Goal: Check status

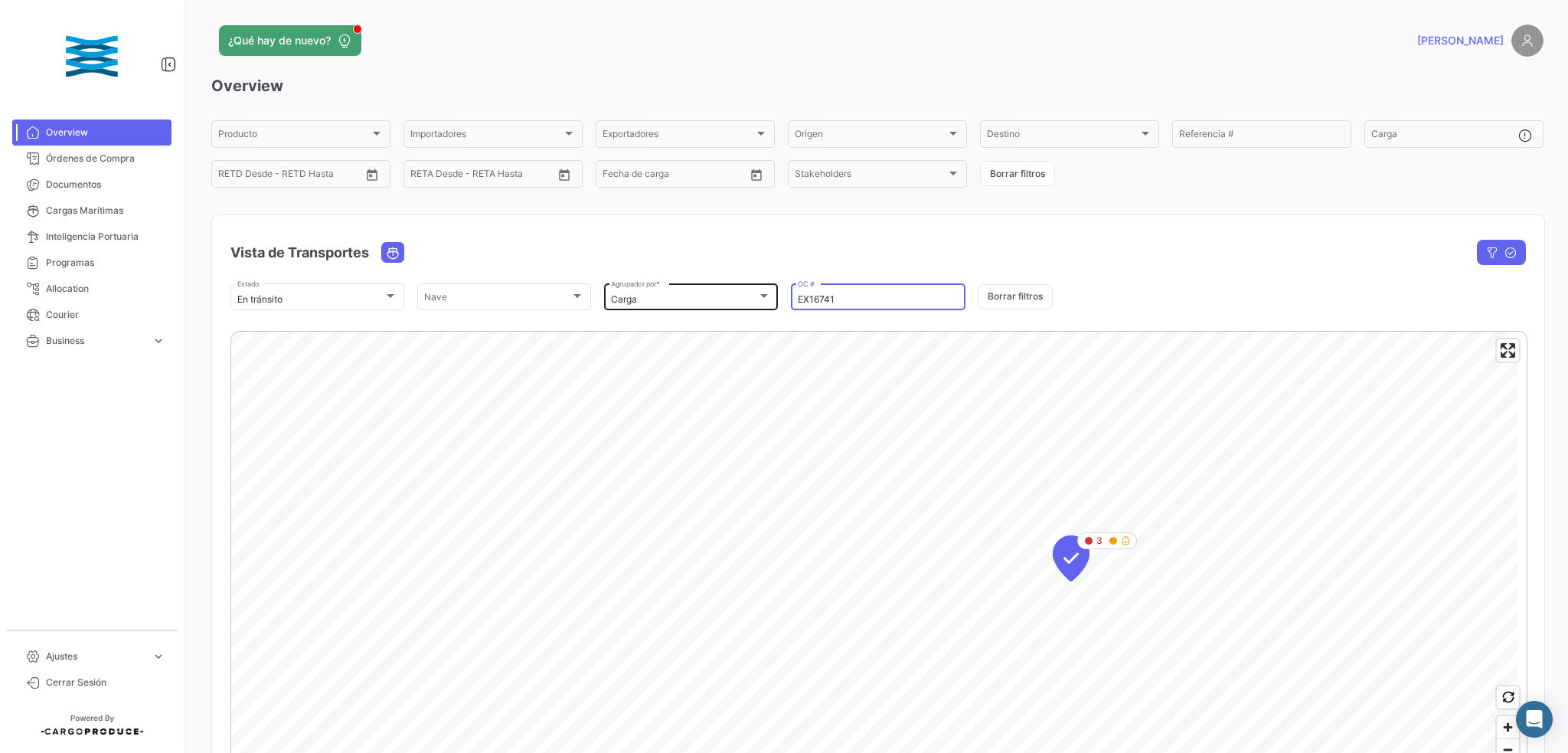
click at [748, 294] on div "En [PERSON_NAME] Estado [PERSON_NAME] [PERSON_NAME] Carga Agrupador por * EX167…" at bounding box center [879, 297] width 1296 height 32
click at [1064, 443] on span "2" at bounding box center [1063, 444] width 5 height 14
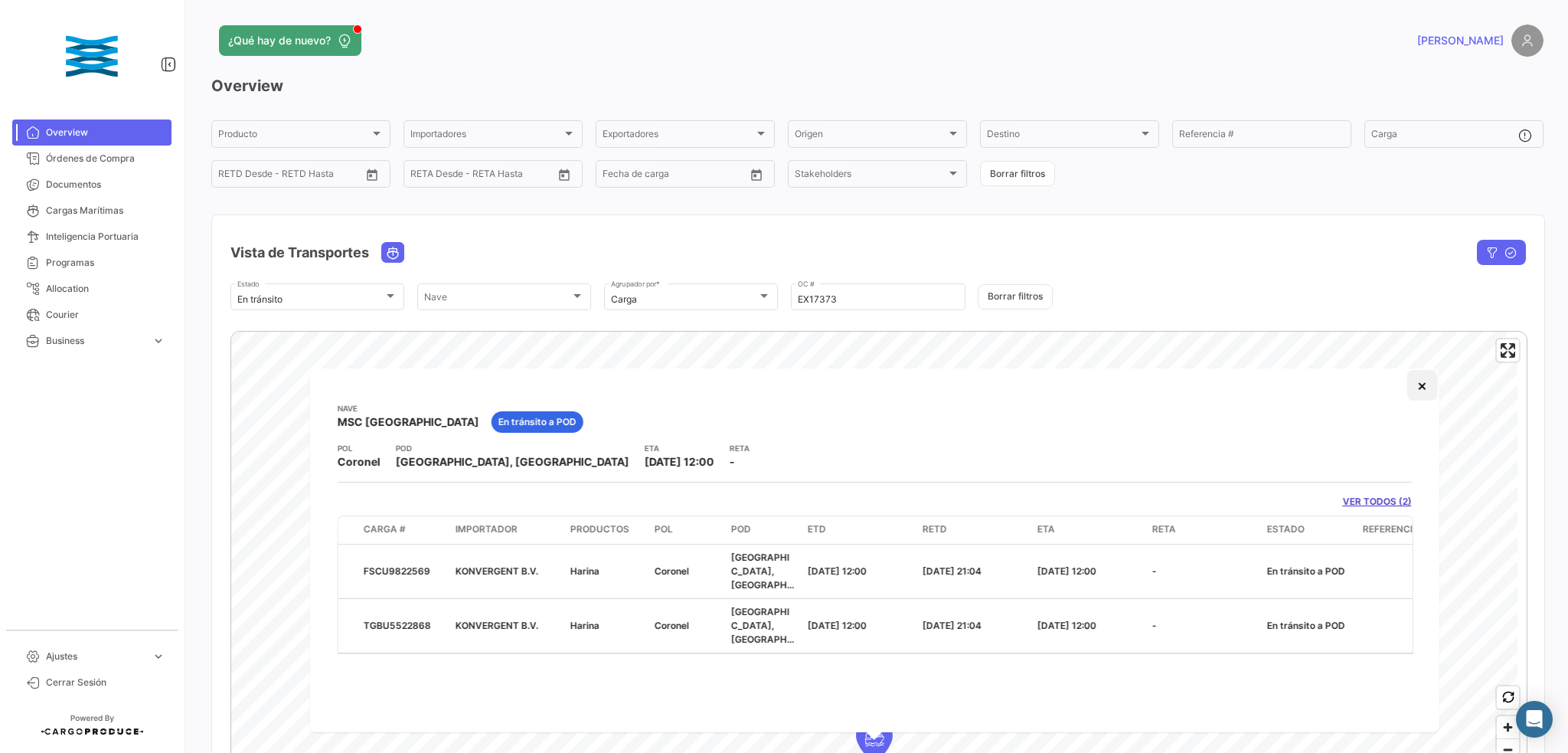
click at [1422, 390] on button "×" at bounding box center [1421, 385] width 30 height 30
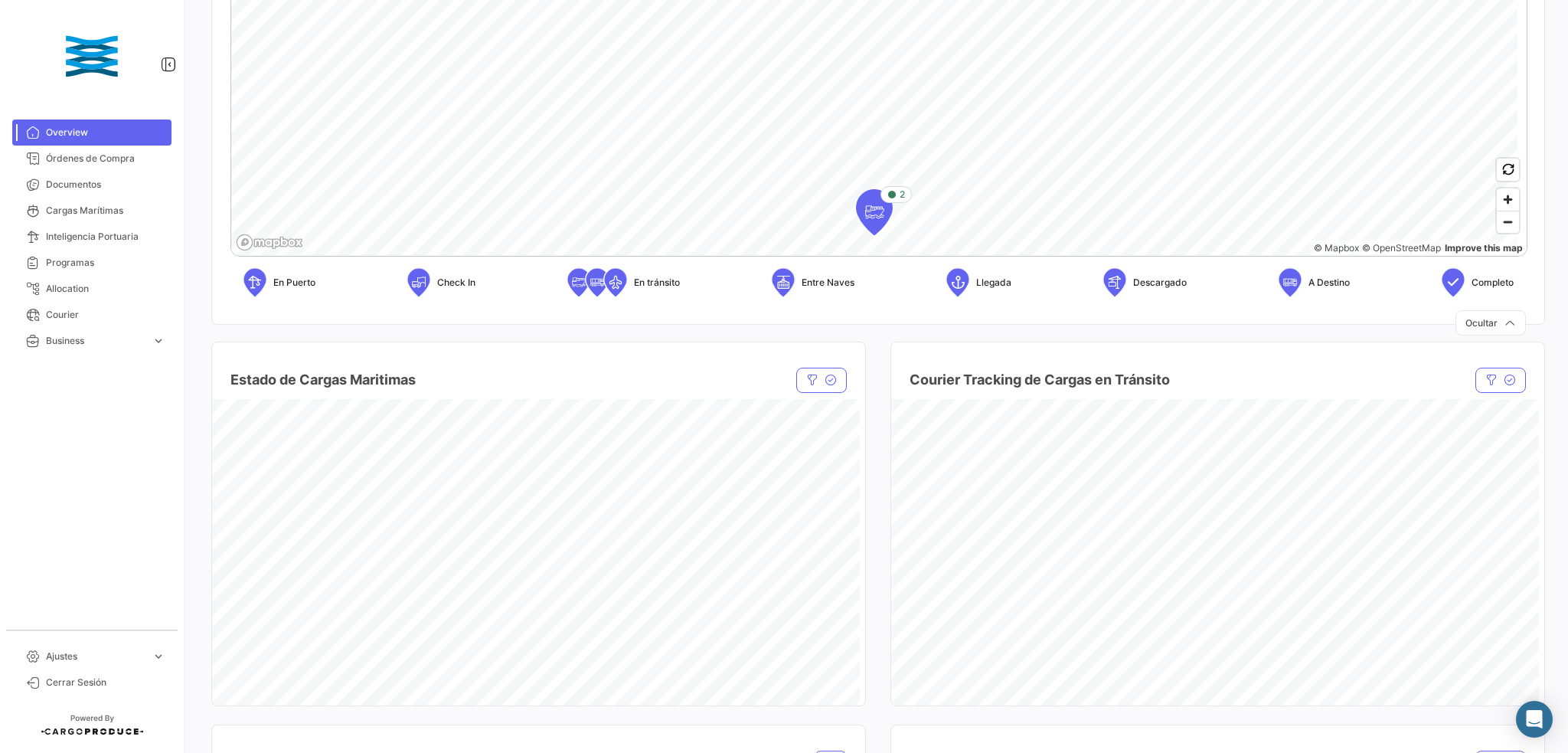
scroll to position [306, 0]
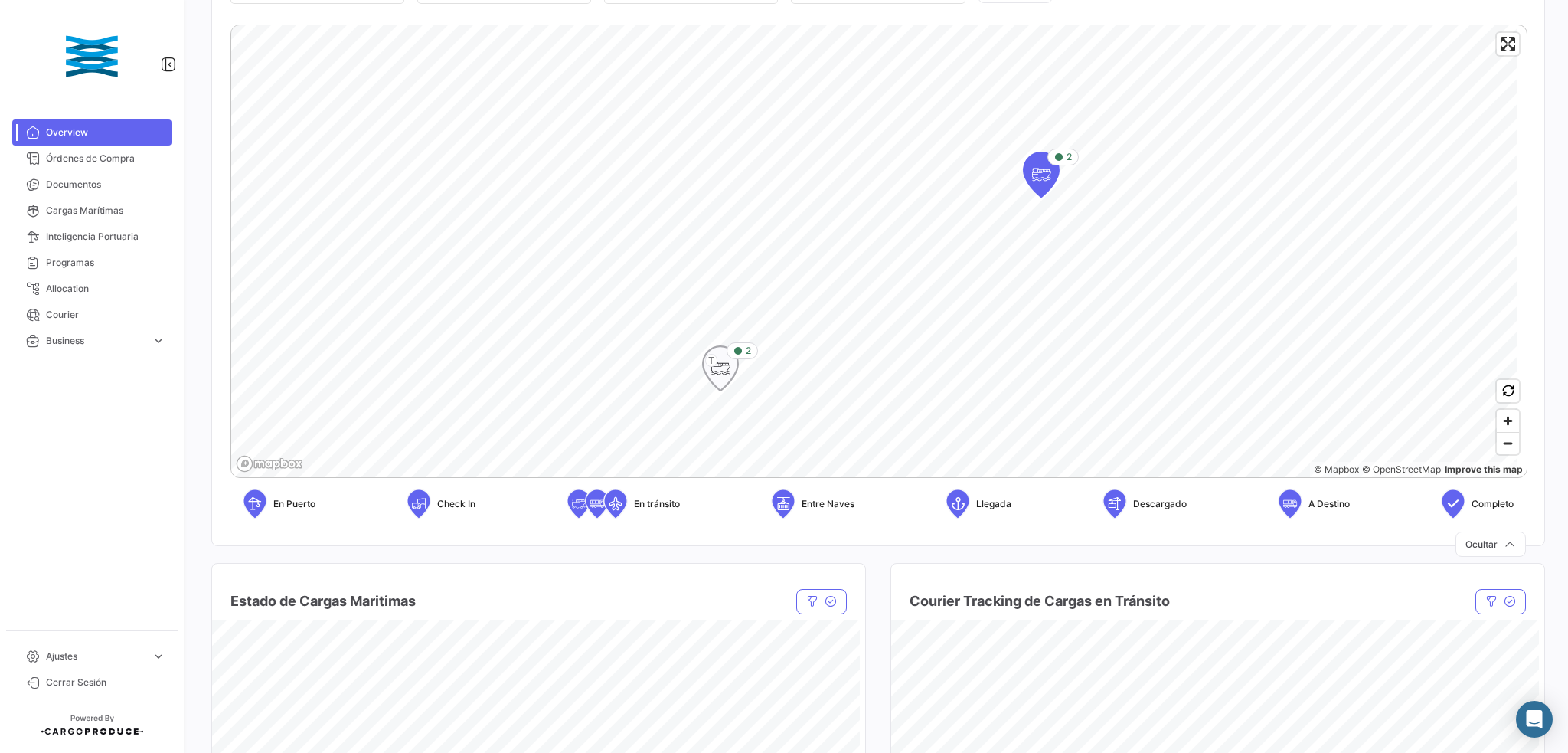
click at [746, 355] on span "2" at bounding box center [748, 350] width 5 height 14
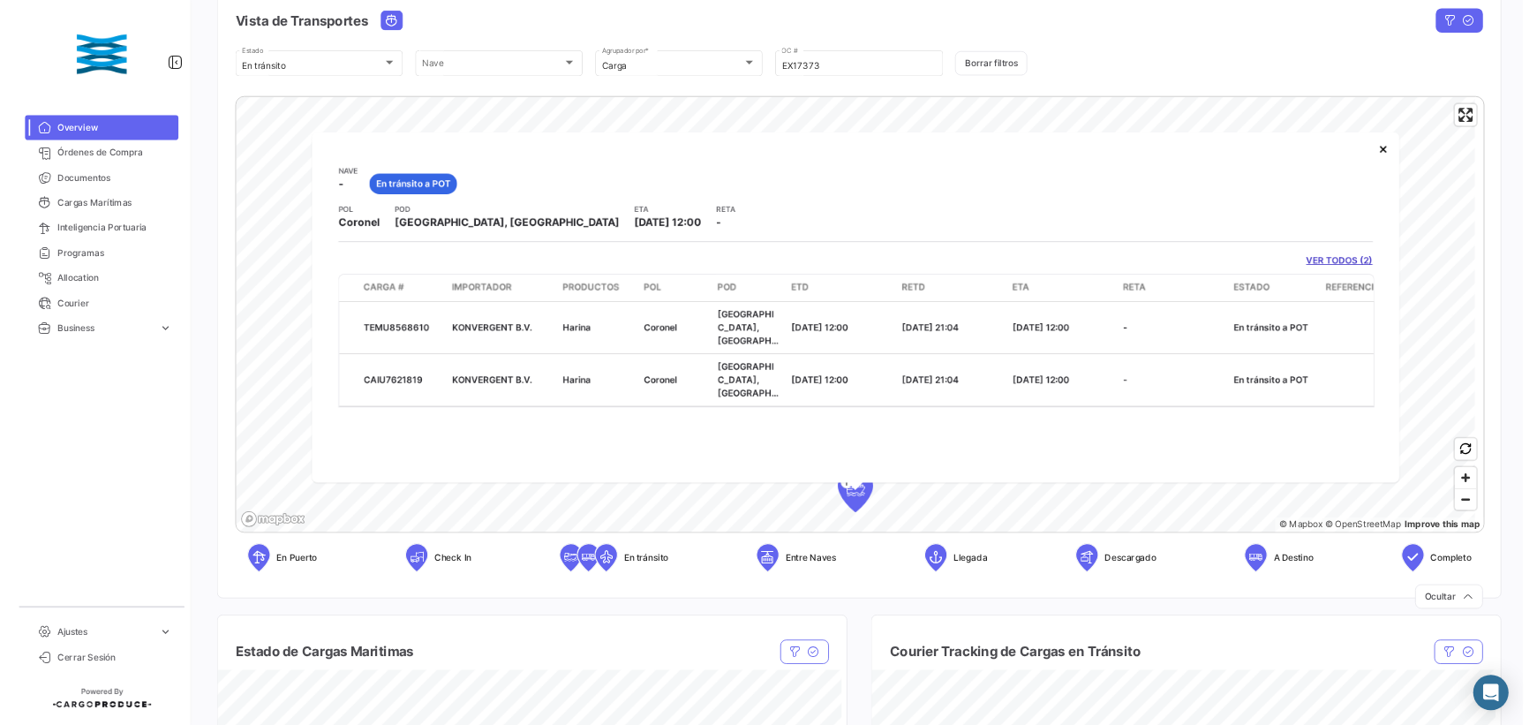
scroll to position [117, 0]
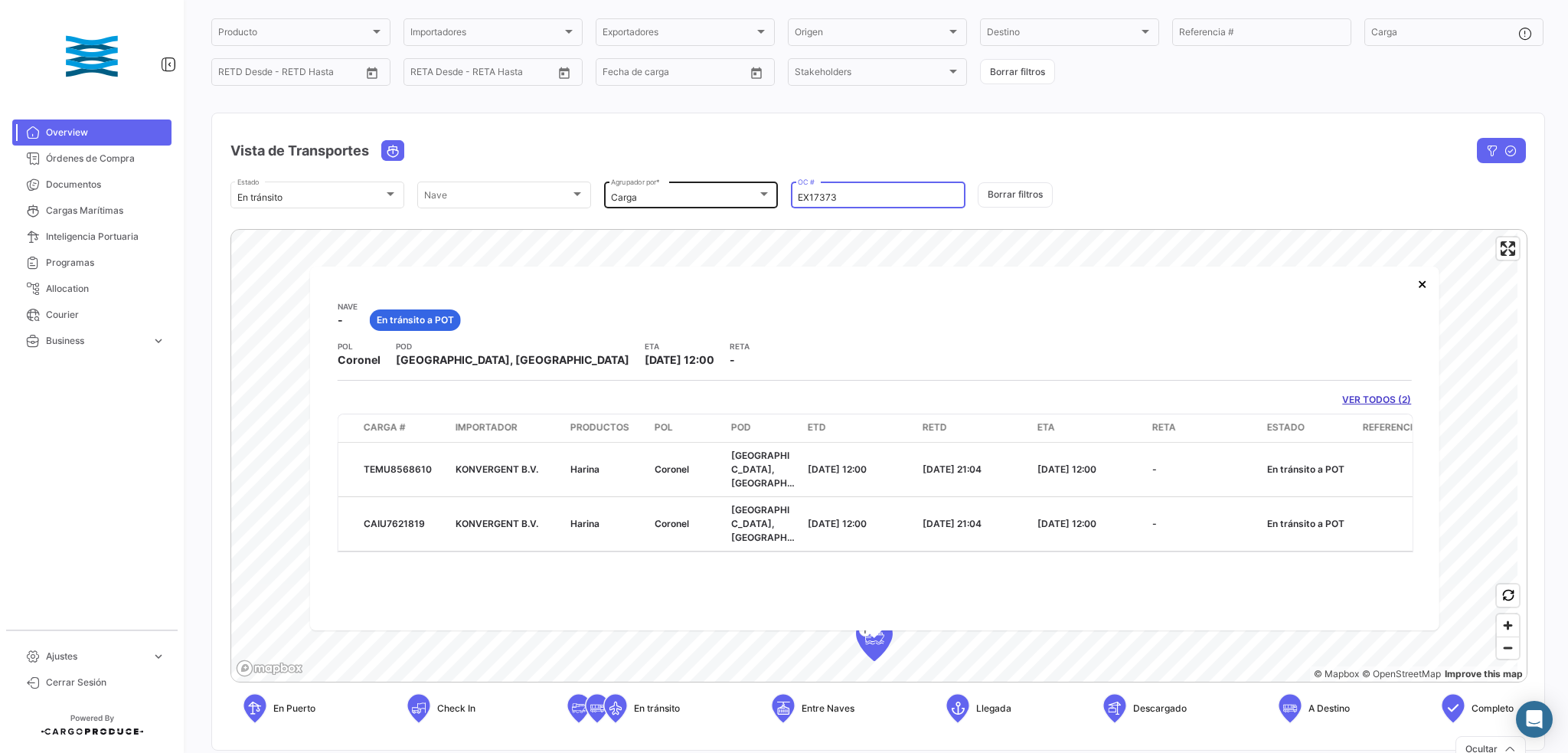
drag, startPoint x: 859, startPoint y: 199, endPoint x: 731, endPoint y: 198, distance: 128.0
click at [731, 198] on div "En [PERSON_NAME] Estado [PERSON_NAME] [PERSON_NAME] Carga Agrupador por * EX173…" at bounding box center [879, 195] width 1296 height 32
paste input "61"
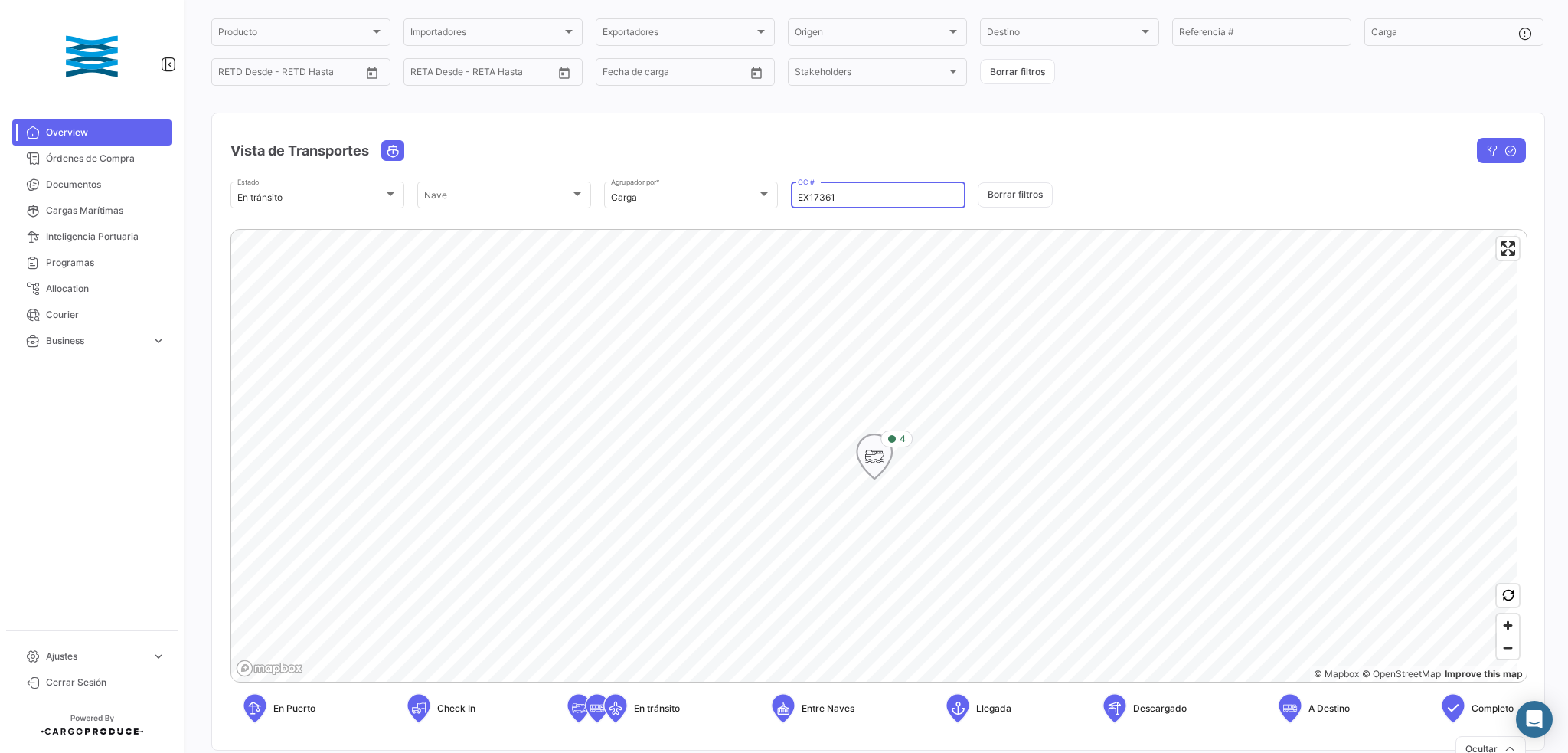
click at [907, 440] on div "4" at bounding box center [897, 438] width 32 height 16
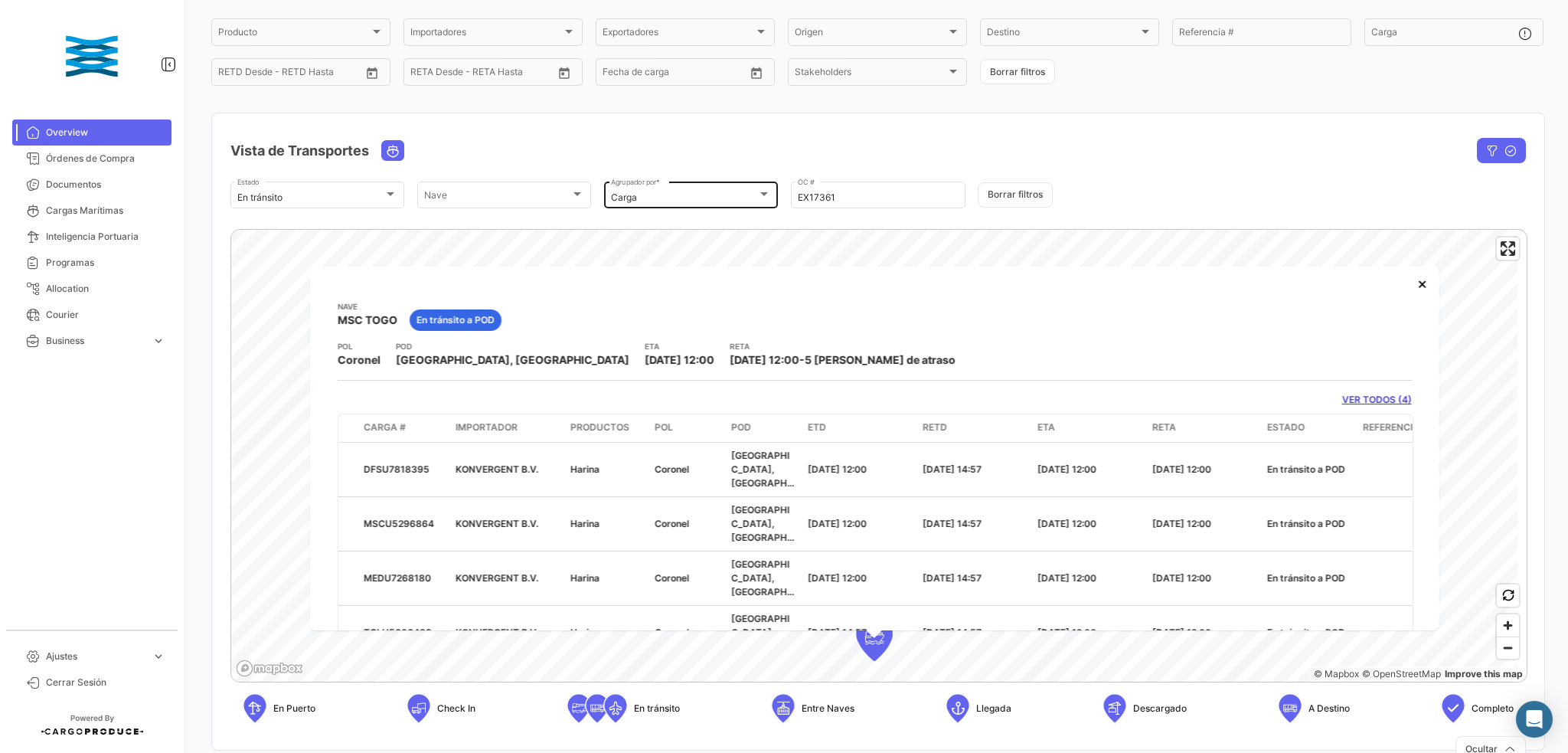
drag, startPoint x: 805, startPoint y: 191, endPoint x: 748, endPoint y: 187, distance: 57.1
click at [748, 187] on div "En [PERSON_NAME] Estado [PERSON_NAME] [PERSON_NAME] Carga Agrupador por * EX173…" at bounding box center [879, 195] width 1296 height 32
paste input "410"
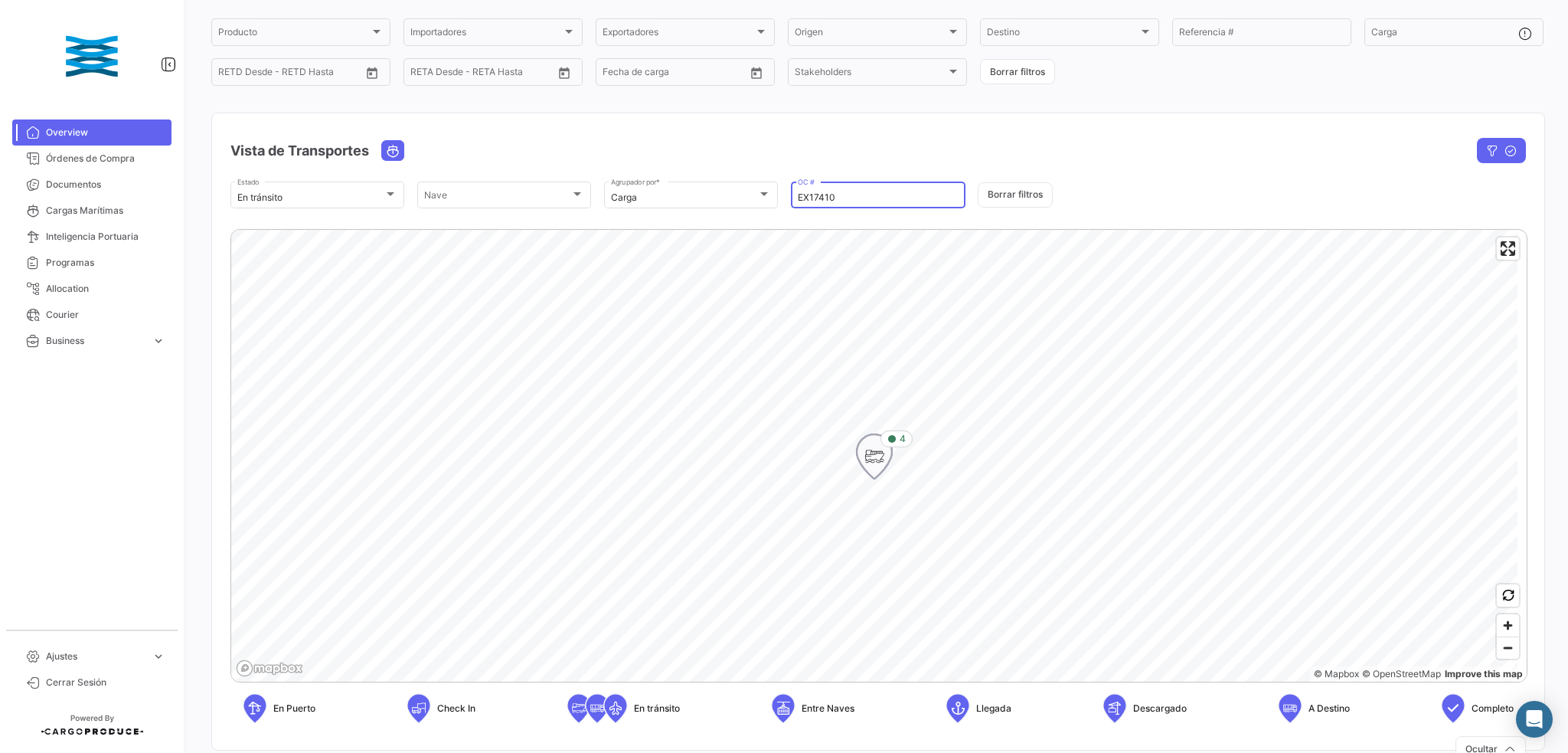
click at [907, 442] on div "4" at bounding box center [897, 438] width 32 height 16
type input "EX17410"
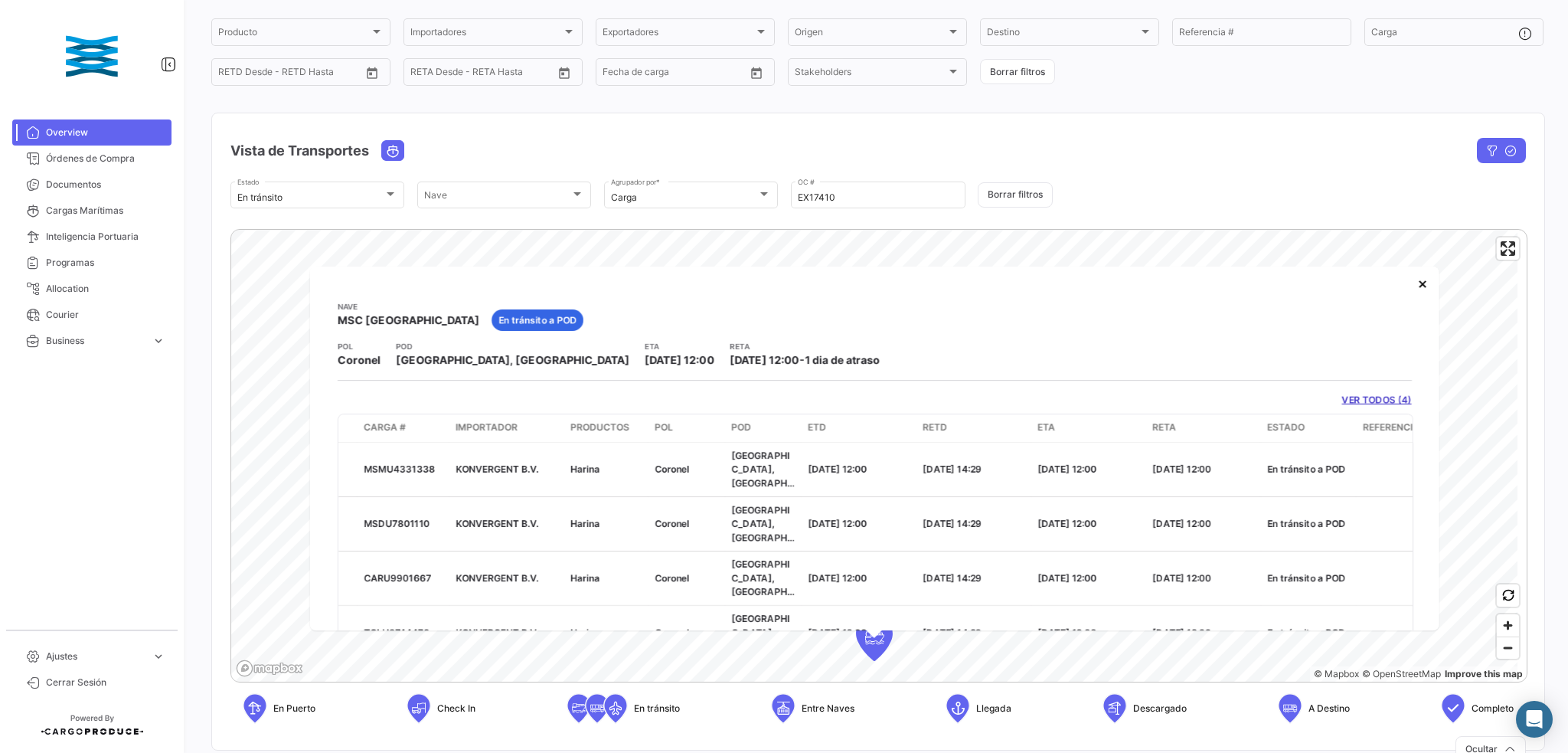
scroll to position [1, 0]
